Goal: Task Accomplishment & Management: Use online tool/utility

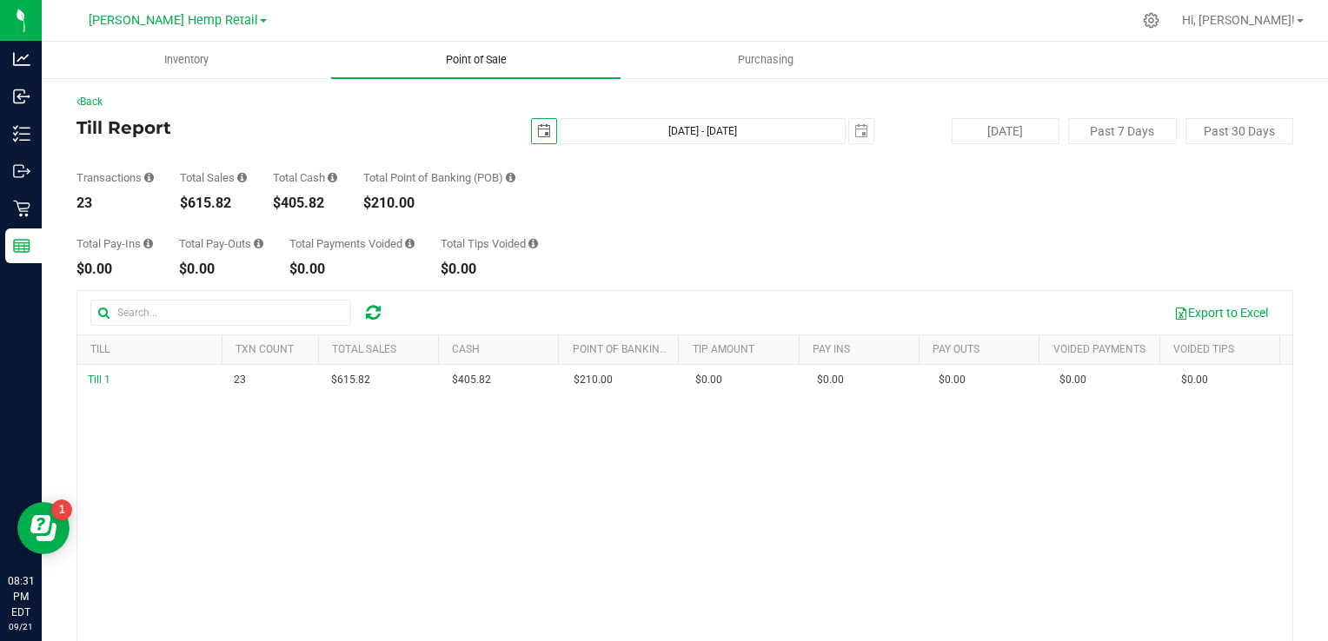
click at [468, 69] on uib-tab-heading "Point of Sale" at bounding box center [475, 60] width 289 height 37
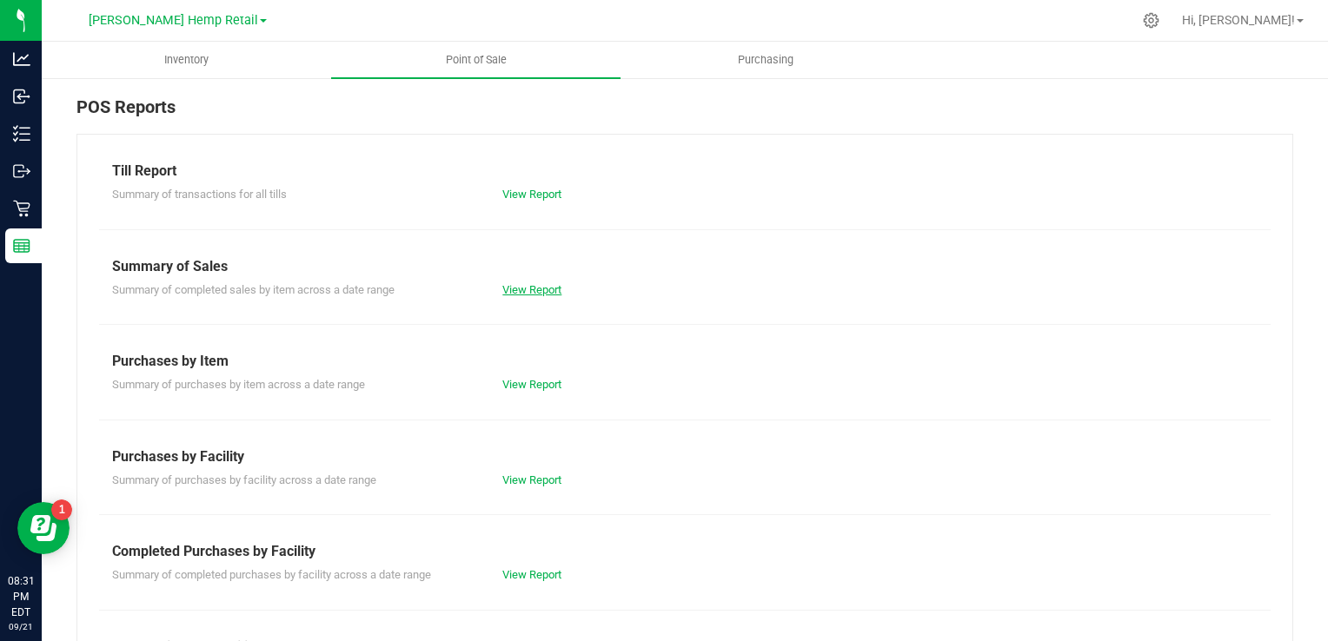
click at [525, 284] on link "View Report" at bounding box center [531, 289] width 59 height 13
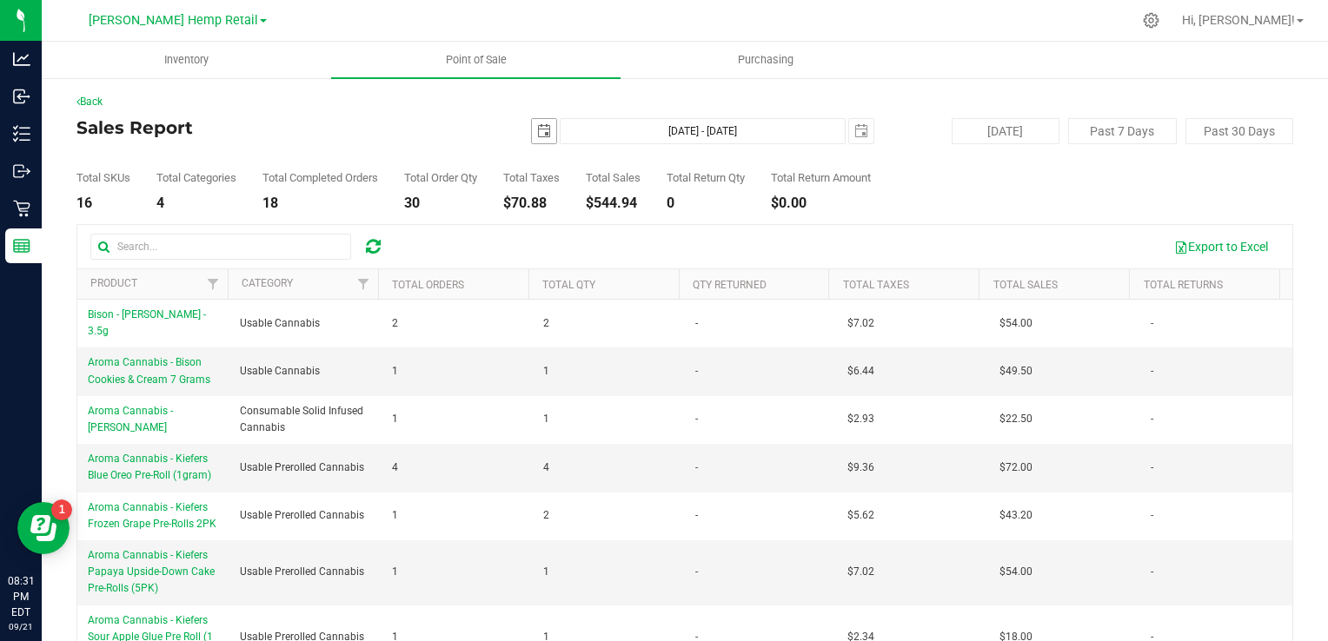
click at [537, 130] on span "select" at bounding box center [544, 131] width 14 height 14
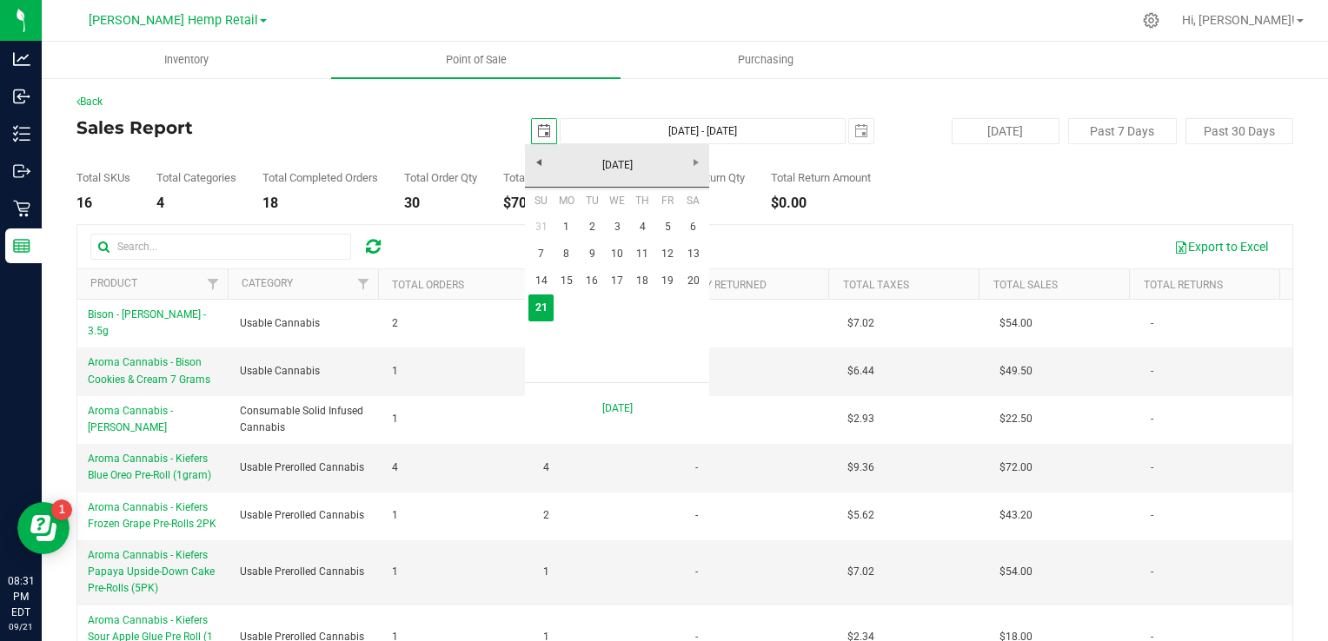
scroll to position [0, 43]
click at [567, 256] on link "8" at bounding box center [566, 254] width 25 height 27
type input "[DATE]"
type input "[DATE] - [DATE]"
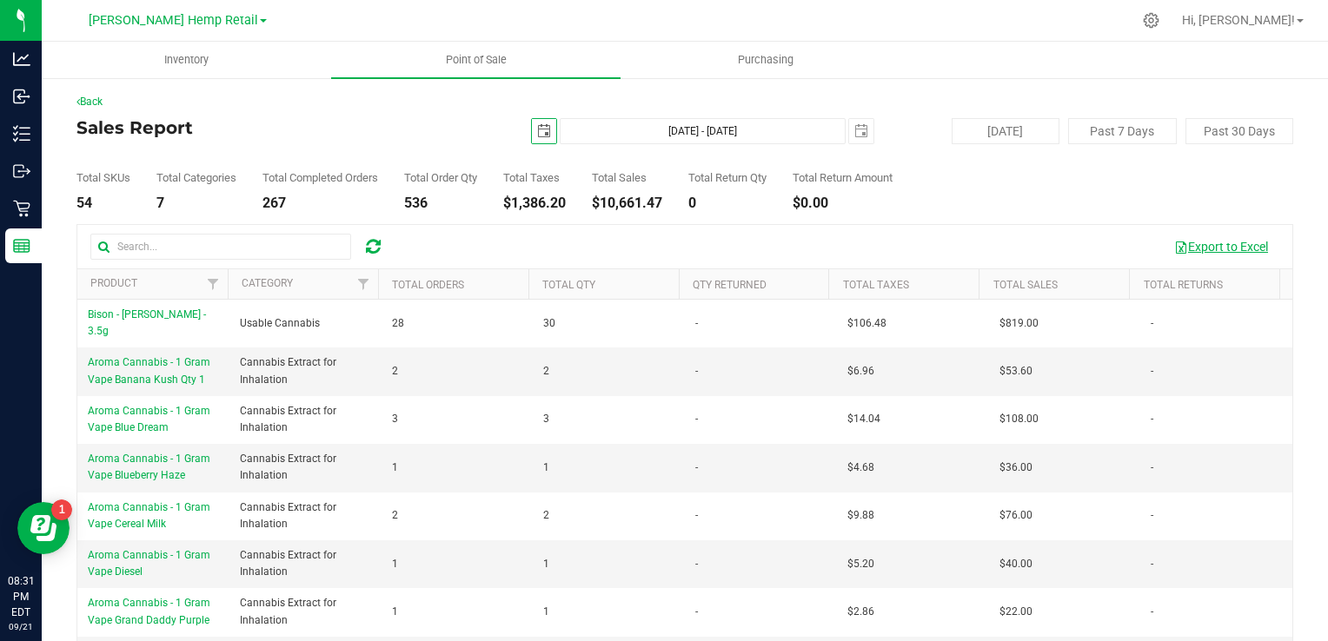
click at [1207, 249] on button "Export to Excel" at bounding box center [1221, 247] width 116 height 30
click at [541, 130] on span "select" at bounding box center [544, 131] width 14 height 14
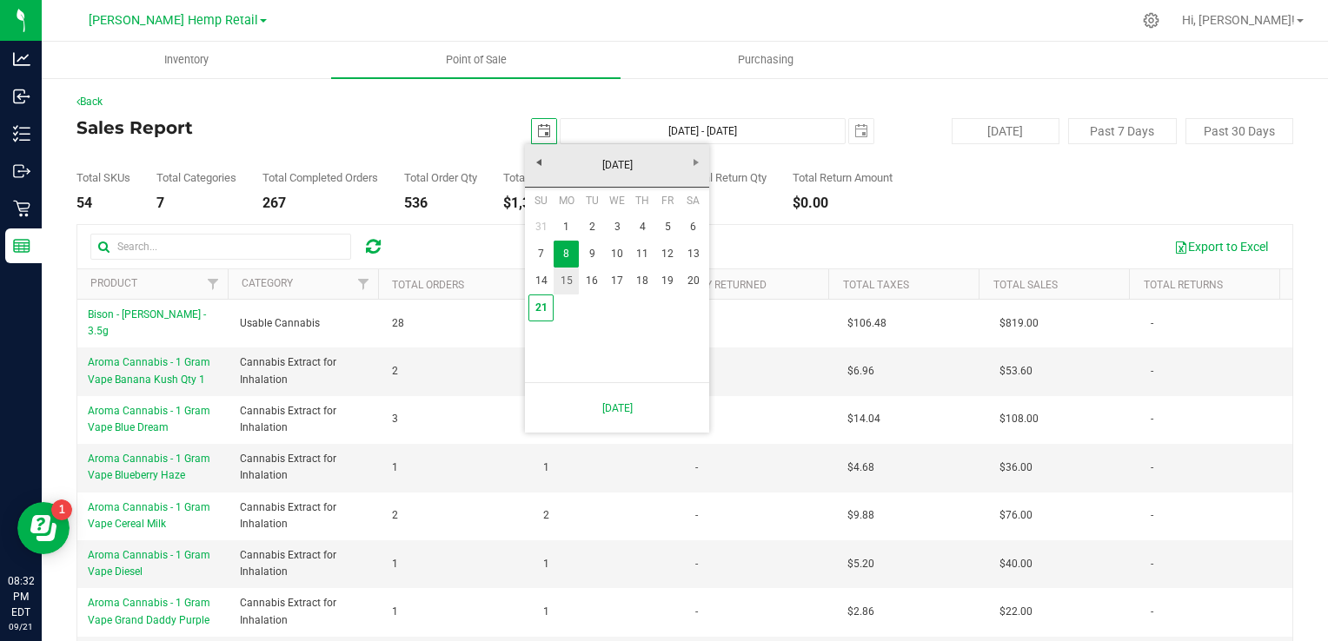
click at [563, 274] on link "15" at bounding box center [566, 281] width 25 height 27
type input "[DATE]"
type input "[DATE] - [DATE]"
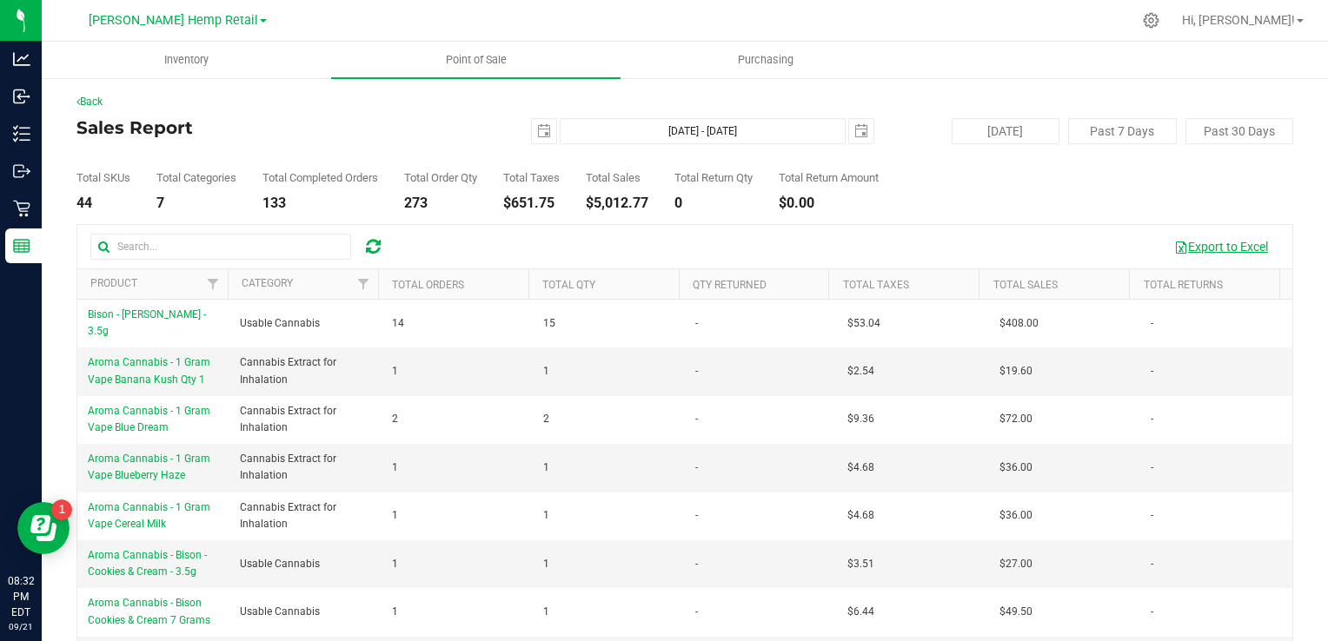
click at [1186, 242] on button "Export to Excel" at bounding box center [1221, 247] width 116 height 30
